Goal: Information Seeking & Learning: Learn about a topic

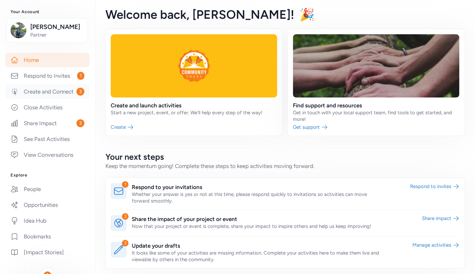
scroll to position [95, 0]
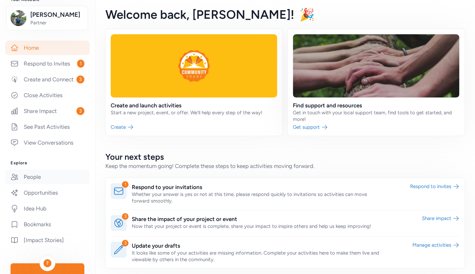
click at [38, 178] on link "People" at bounding box center [47, 177] width 84 height 15
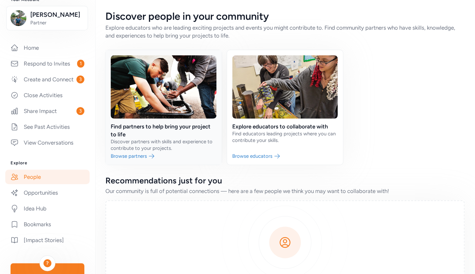
click at [172, 147] on link at bounding box center [163, 107] width 116 height 115
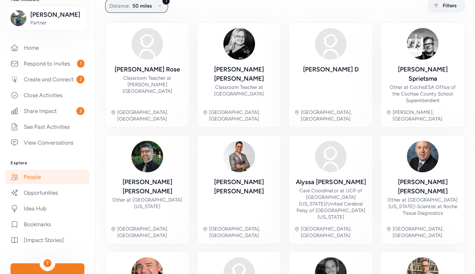
scroll to position [54, 0]
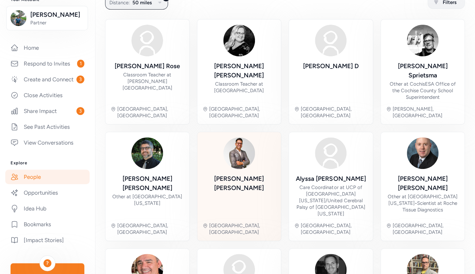
click at [243, 148] on img at bounding box center [239, 153] width 32 height 32
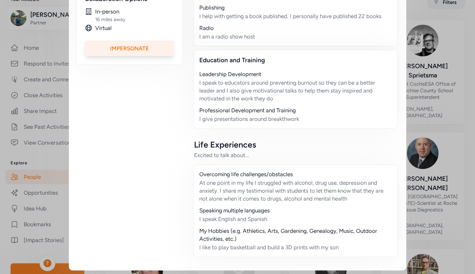
scroll to position [232, 0]
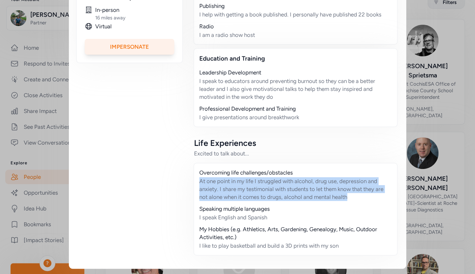
drag, startPoint x: 354, startPoint y: 197, endPoint x: 195, endPoint y: 178, distance: 159.4
click at [195, 178] on div "Overcoming life challenges/obstacles At one point in my life I struggled with a…" at bounding box center [295, 209] width 204 height 93
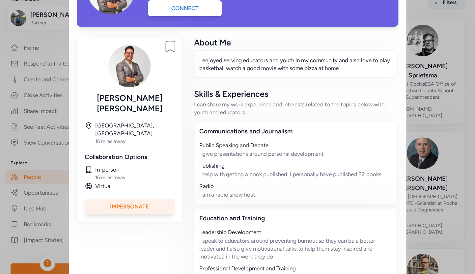
scroll to position [0, 0]
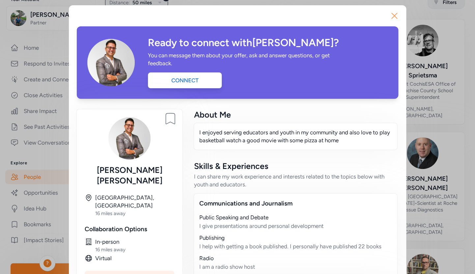
click at [394, 16] on icon "button" at bounding box center [394, 15] width 5 height 5
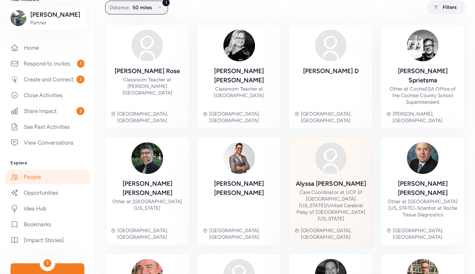
scroll to position [38, 0]
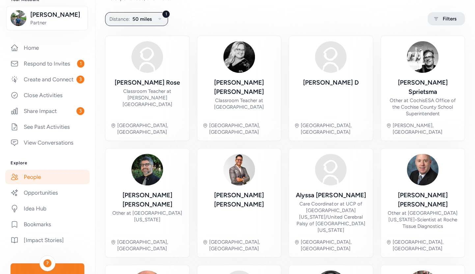
click at [428, 19] on span "Filters" at bounding box center [450, 19] width 14 height 8
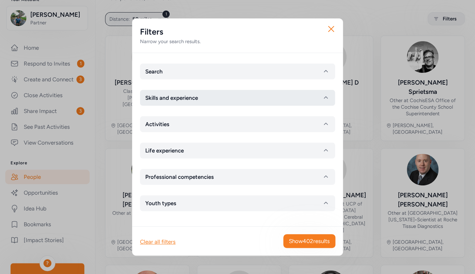
click at [219, 98] on button "Skills and experience" at bounding box center [237, 98] width 195 height 16
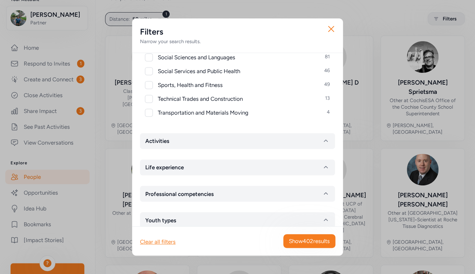
scroll to position [347, 0]
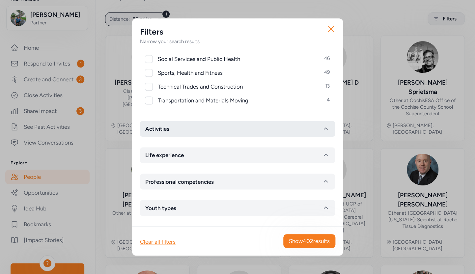
click at [203, 129] on button "Activities" at bounding box center [237, 129] width 195 height 16
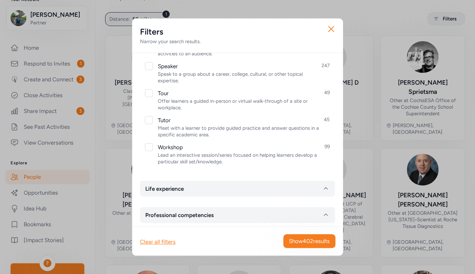
scroll to position [707, 0]
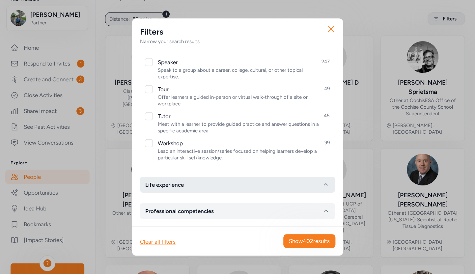
click at [197, 185] on button "Life experience" at bounding box center [237, 185] width 195 height 16
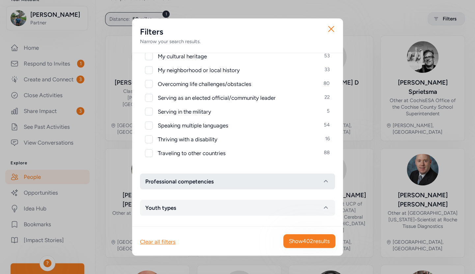
click at [199, 183] on span "Professional competencies" at bounding box center [179, 182] width 69 height 8
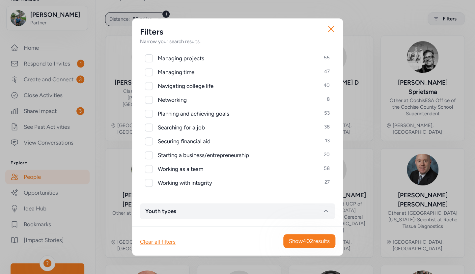
scroll to position [1182, 0]
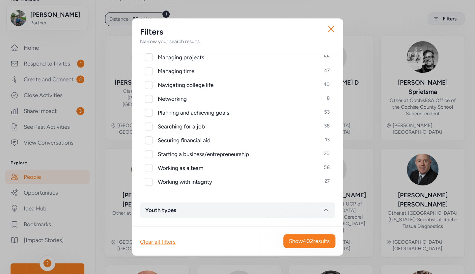
click at [151, 86] on div at bounding box center [149, 85] width 8 height 8
click at [151, 86] on icon at bounding box center [149, 85] width 5 height 4
checkbox input "false"
click at [331, 20] on button "Close" at bounding box center [331, 28] width 21 height 21
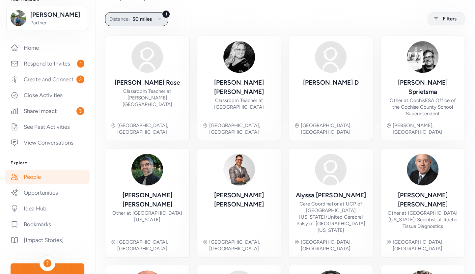
click at [146, 17] on span "50 miles" at bounding box center [142, 19] width 19 height 8
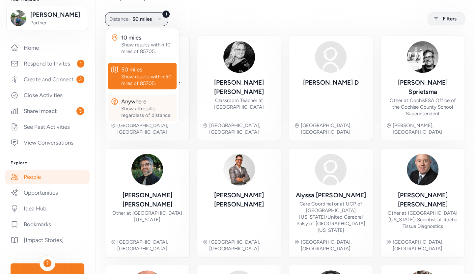
click at [139, 105] on div "Anywhere" at bounding box center [147, 102] width 53 height 8
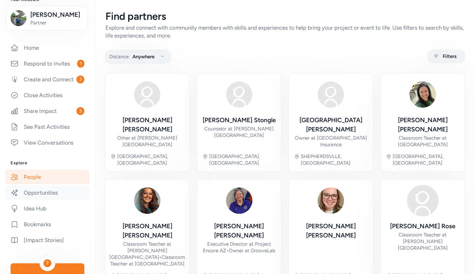
click at [54, 190] on link "Opportunities" at bounding box center [47, 193] width 84 height 15
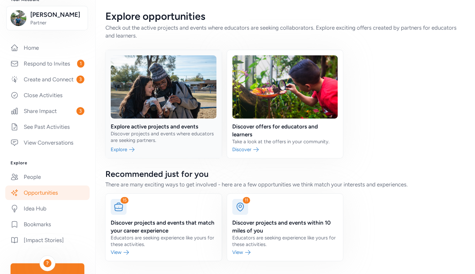
click at [144, 131] on link at bounding box center [163, 104] width 116 height 108
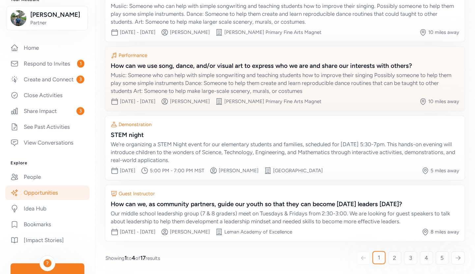
scroll to position [97, 0]
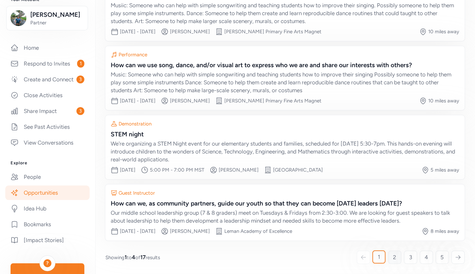
click at [392, 257] on link "2" at bounding box center [394, 257] width 13 height 13
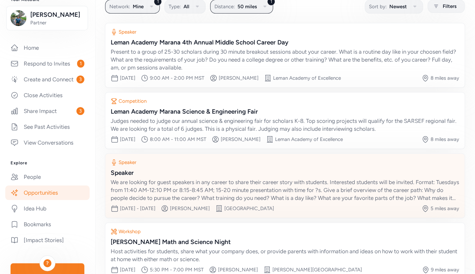
scroll to position [89, 0]
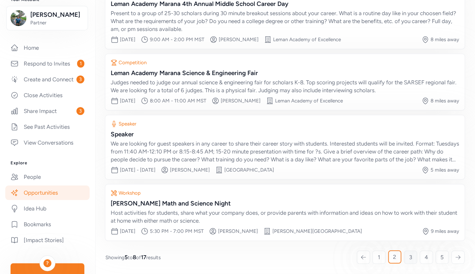
click at [412, 258] on span "3" at bounding box center [410, 257] width 3 height 8
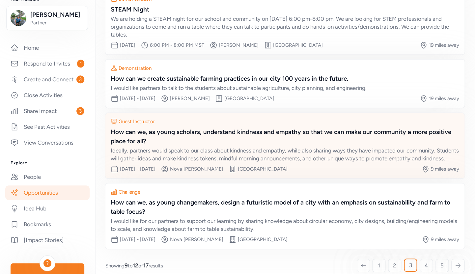
scroll to position [83, 0]
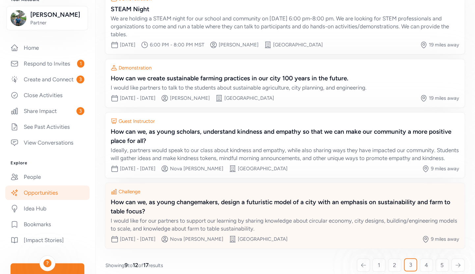
click at [287, 211] on div "How can we, as young changemakers, design a futuristic model of a city with an …" at bounding box center [285, 207] width 349 height 18
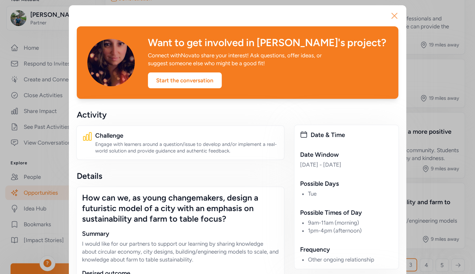
click at [393, 15] on icon "button" at bounding box center [394, 16] width 11 height 11
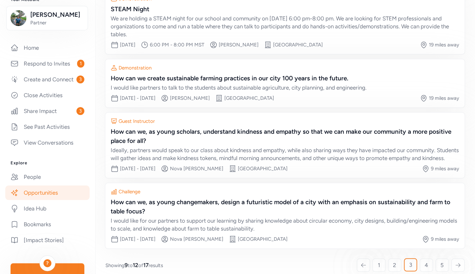
click at [57, 191] on link "Opportunities" at bounding box center [47, 193] width 84 height 15
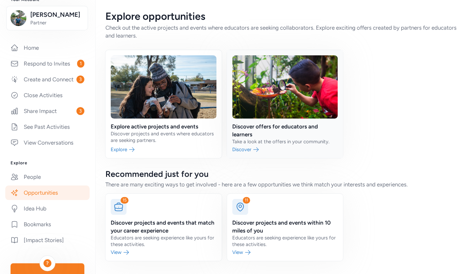
click at [257, 133] on link at bounding box center [285, 104] width 116 height 108
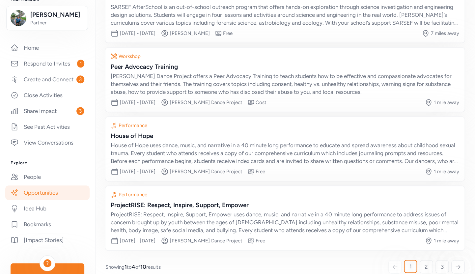
scroll to position [104, 0]
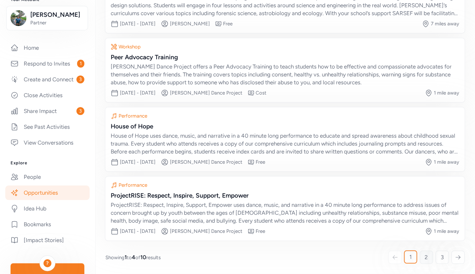
click at [425, 257] on span "2" at bounding box center [426, 257] width 3 height 8
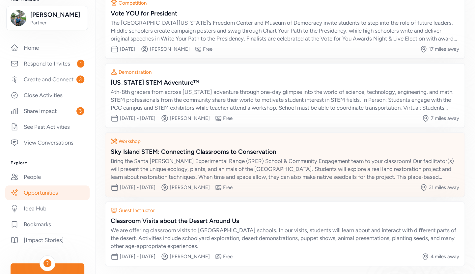
scroll to position [104, 0]
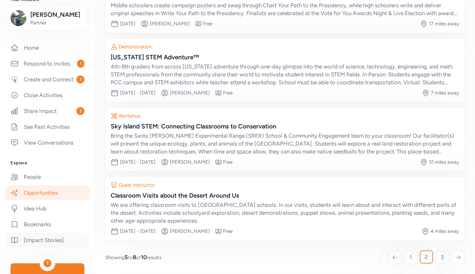
click at [52, 238] on link "[Impact Stories]" at bounding box center [47, 240] width 84 height 15
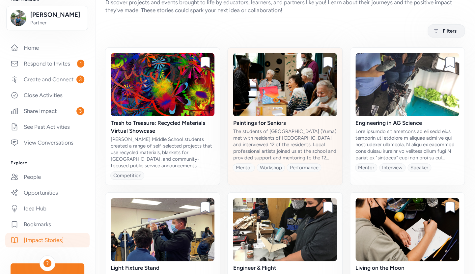
scroll to position [28, 0]
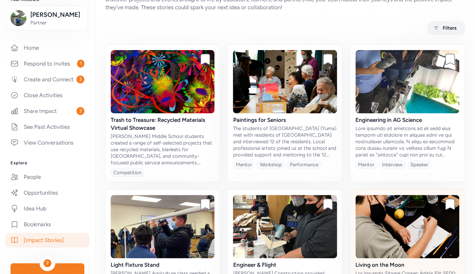
click at [378, 222] on img at bounding box center [408, 226] width 104 height 63
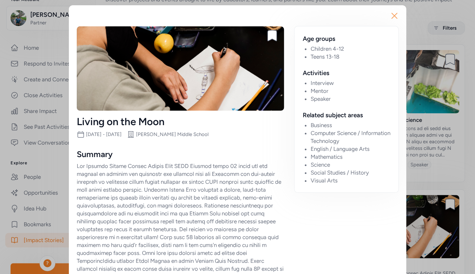
click at [394, 15] on icon "button" at bounding box center [394, 15] width 5 height 5
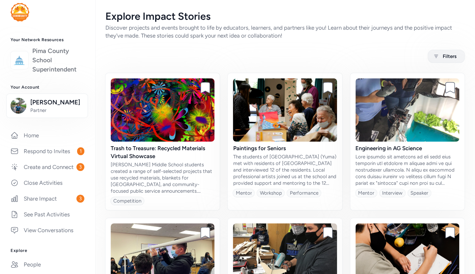
scroll to position [3, 0]
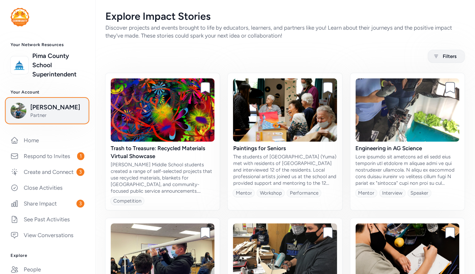
click at [51, 113] on span "Partner" at bounding box center [56, 115] width 53 height 7
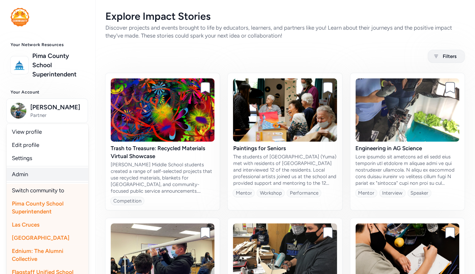
click at [24, 176] on link "Admin" at bounding box center [48, 174] width 82 height 13
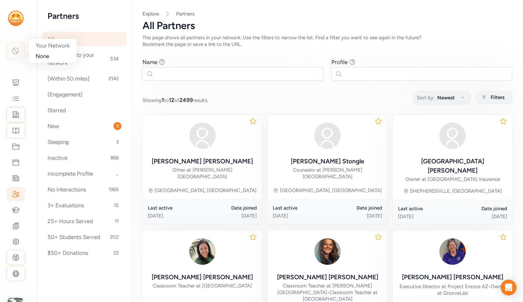
click at [15, 51] on icon at bounding box center [16, 51] width 8 height 8
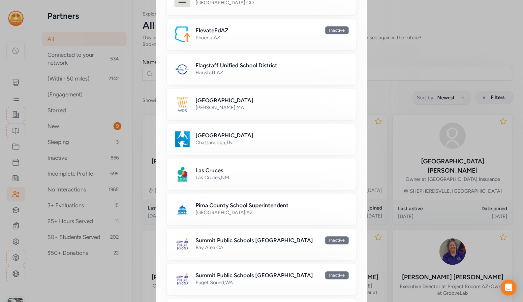
scroll to position [252, 0]
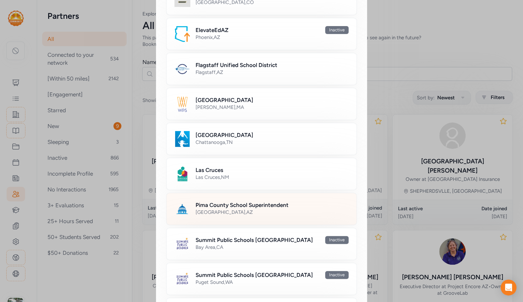
click at [223, 201] on h2 "Pima County School Superintendent" at bounding box center [241, 205] width 93 height 8
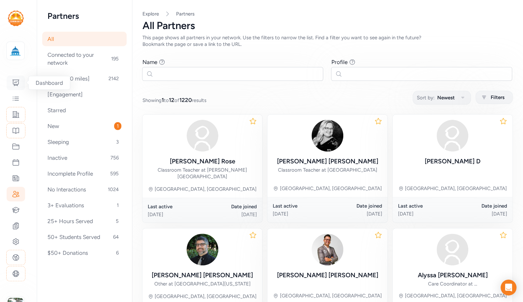
click at [14, 83] on icon at bounding box center [16, 83] width 8 height 8
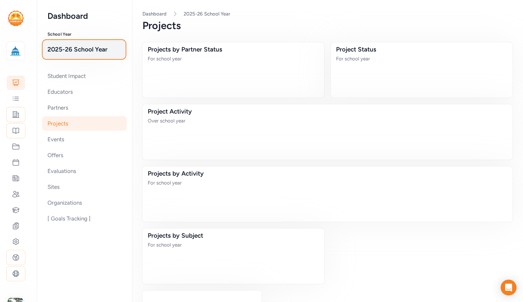
click at [78, 51] on span "2025-26 School Year" at bounding box center [83, 49] width 73 height 9
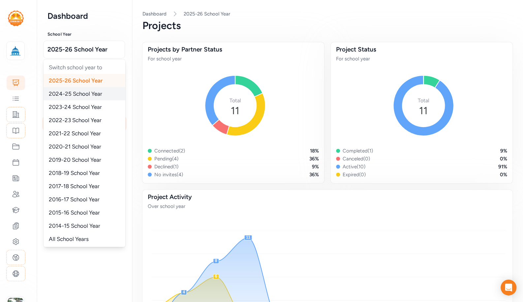
click at [66, 95] on span "2024-25 School Year" at bounding box center [75, 93] width 53 height 7
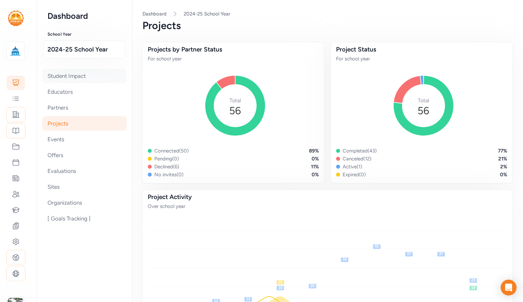
click at [67, 77] on div "Student Impact" at bounding box center [84, 76] width 84 height 15
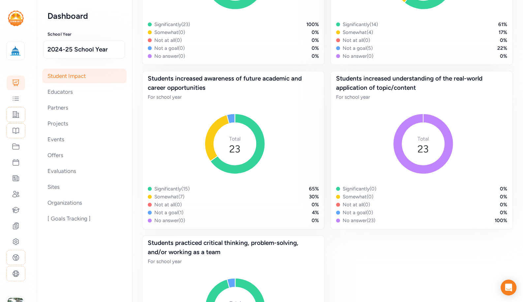
scroll to position [394, 0]
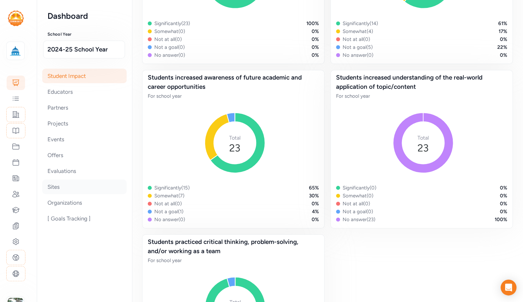
click at [55, 187] on div "Sites" at bounding box center [84, 186] width 84 height 15
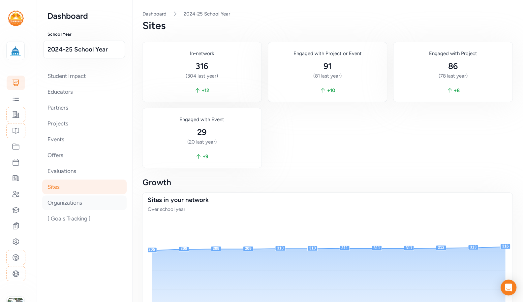
click at [68, 202] on div "Organizations" at bounding box center [84, 202] width 84 height 15
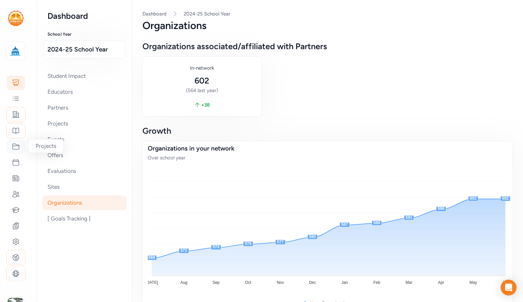
click at [15, 148] on icon at bounding box center [16, 146] width 8 height 8
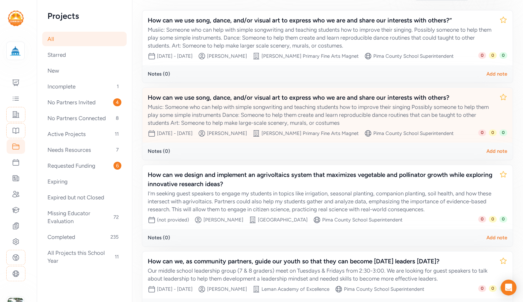
scroll to position [150, 0]
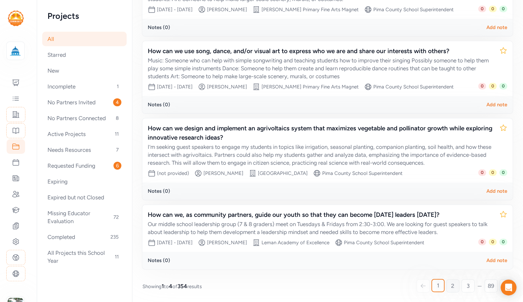
click at [451, 283] on span "2" at bounding box center [452, 286] width 3 height 8
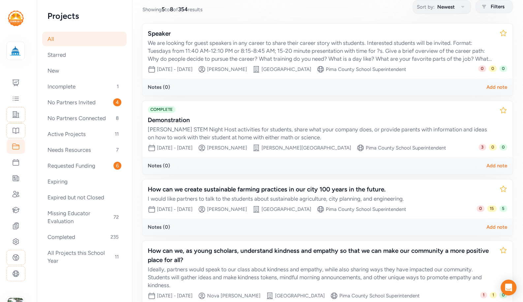
scroll to position [91, 0]
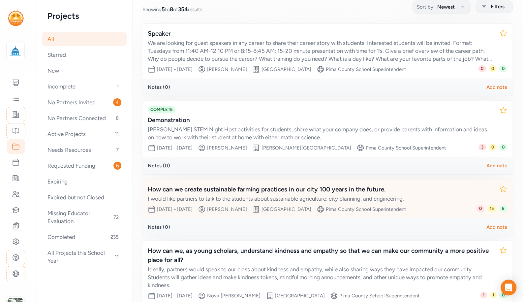
click at [349, 185] on div "How can we create sustainable farming practices in our city 100 years in the fu…" at bounding box center [321, 189] width 346 height 9
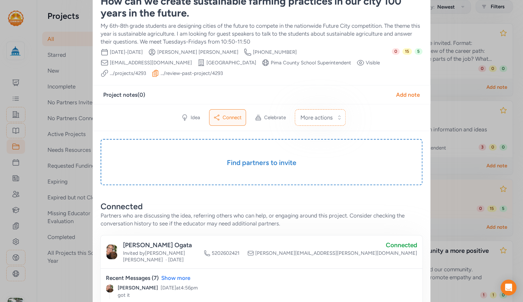
scroll to position [21, 0]
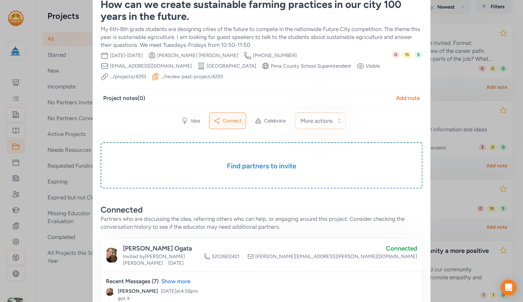
click at [421, 67] on div "0 15 5" at bounding box center [407, 65] width 31 height 29
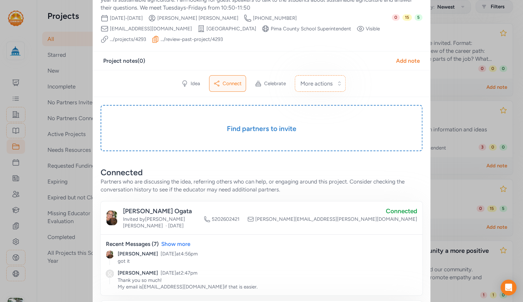
scroll to position [0, 0]
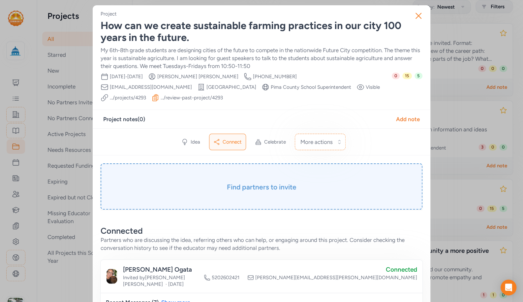
click at [265, 190] on h3 "Find partners to invite" at bounding box center [261, 186] width 289 height 9
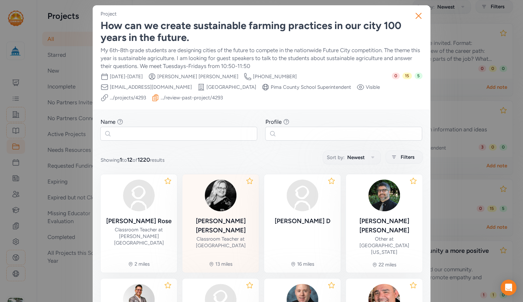
click at [220, 205] on img at bounding box center [221, 195] width 32 height 32
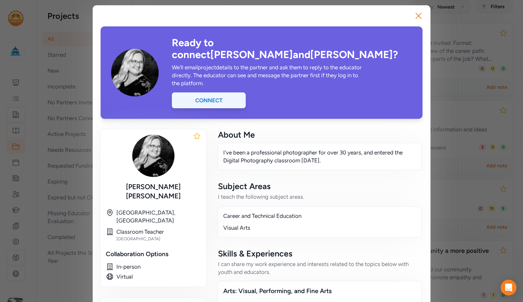
click at [204, 92] on div "Connect" at bounding box center [209, 100] width 74 height 16
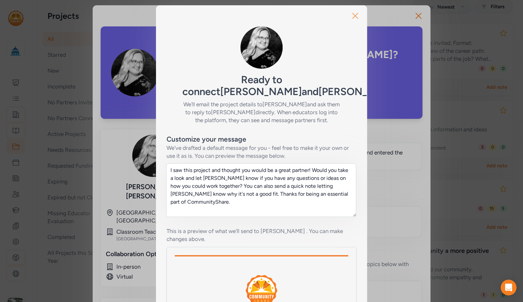
click at [354, 15] on icon "button" at bounding box center [354, 15] width 5 height 5
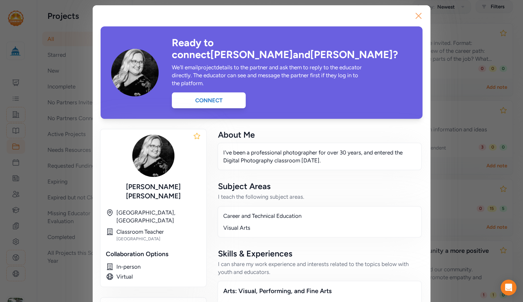
click at [419, 19] on icon "button" at bounding box center [418, 16] width 11 height 11
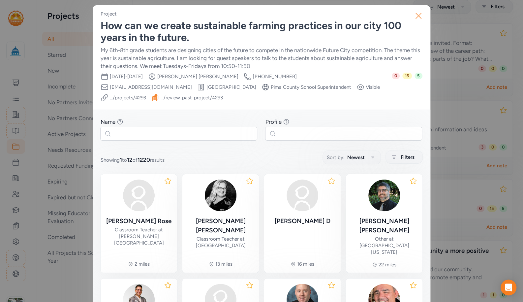
click at [419, 15] on icon "button" at bounding box center [418, 15] width 5 height 5
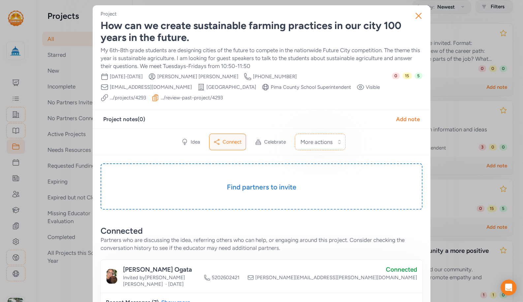
click at [419, 15] on icon "button" at bounding box center [418, 15] width 5 height 5
